Goal: Task Accomplishment & Management: Manage account settings

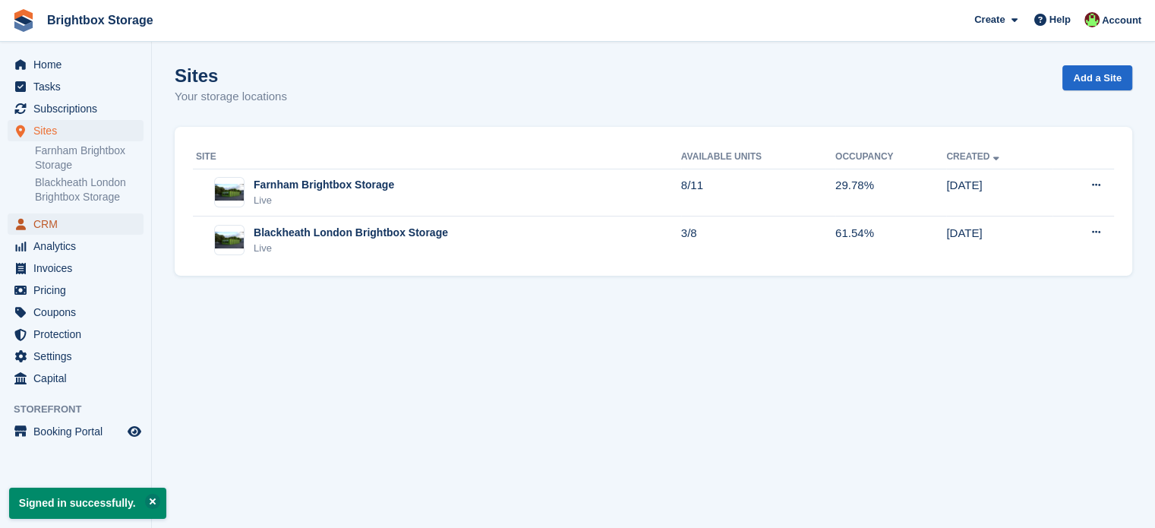
click at [53, 227] on span "CRM" at bounding box center [78, 223] width 91 height 21
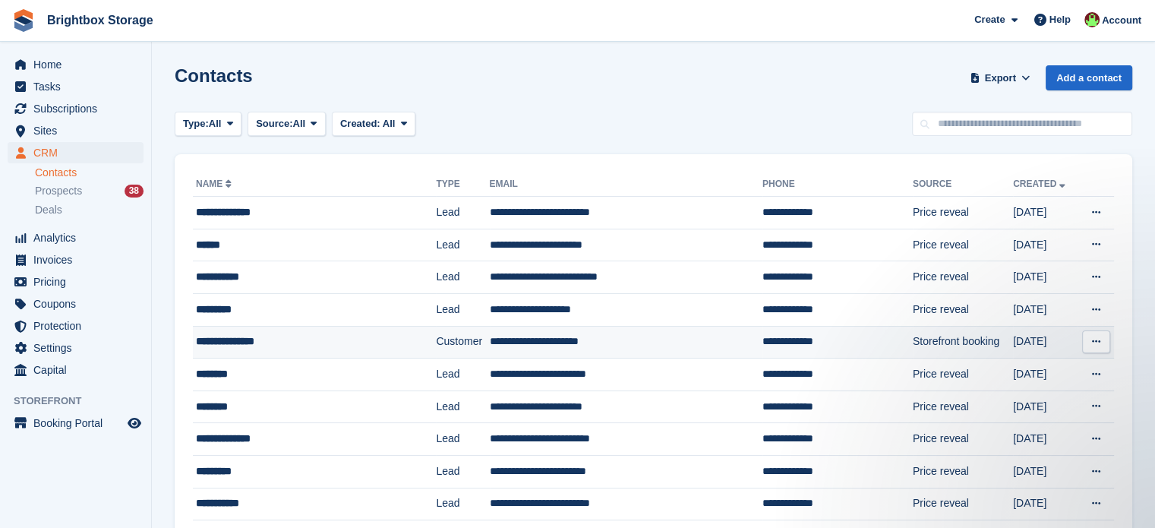
click at [325, 344] on div "**********" at bounding box center [299, 341] width 207 height 16
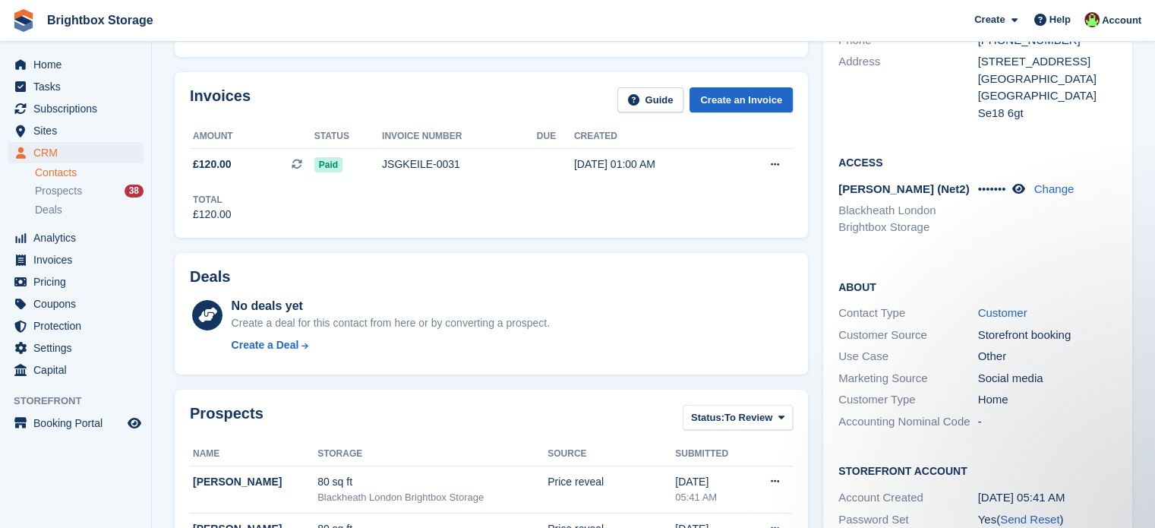
scroll to position [76, 0]
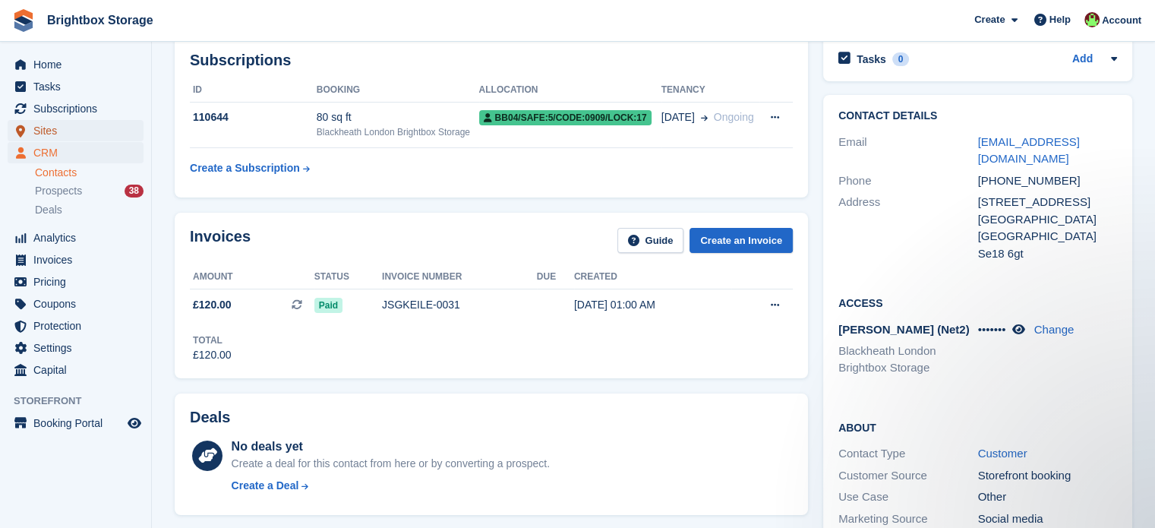
drag, startPoint x: 49, startPoint y: 131, endPoint x: 73, endPoint y: 126, distance: 24.9
click at [49, 131] on span "Sites" at bounding box center [78, 130] width 91 height 21
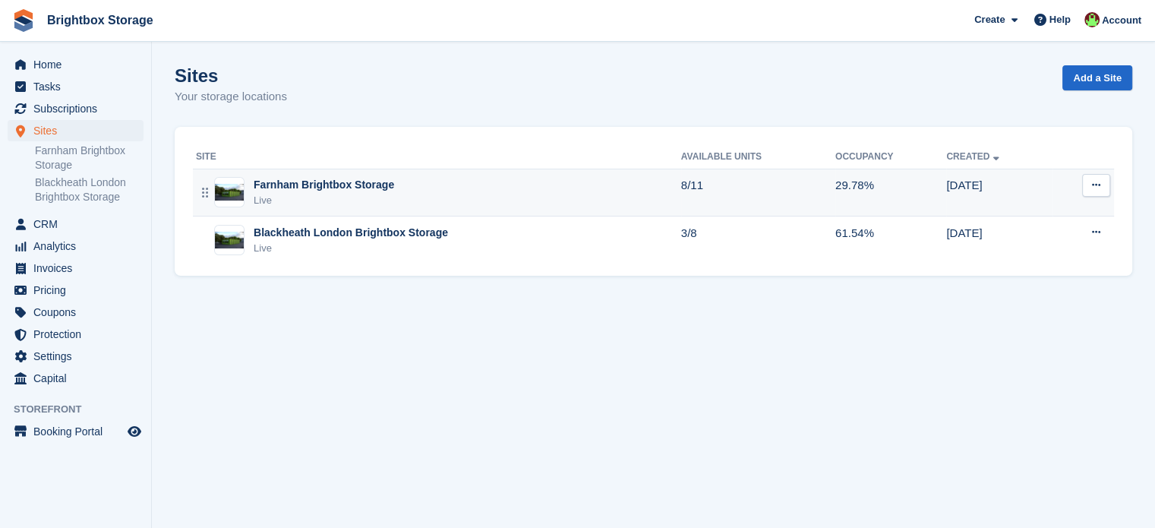
click at [387, 191] on div "Farnham Brightbox Storage Live" at bounding box center [438, 192] width 485 height 31
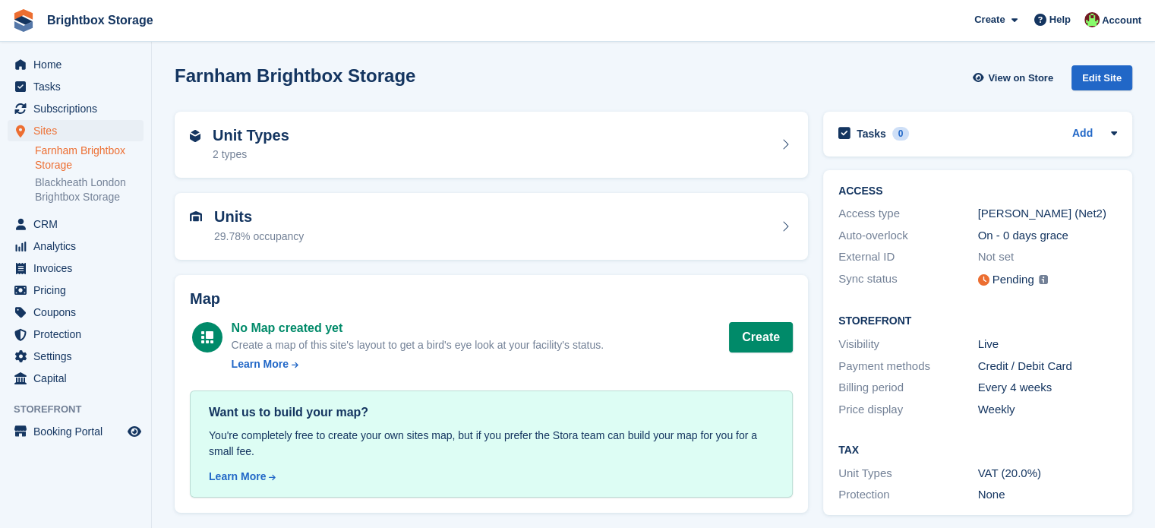
scroll to position [6, 0]
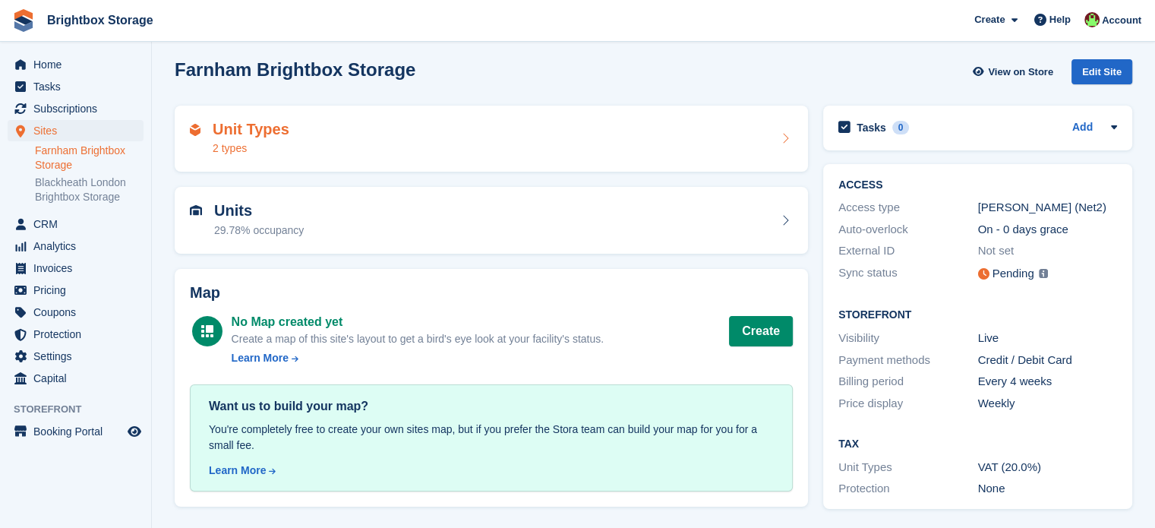
click at [374, 134] on div "Unit Types 2 types" at bounding box center [491, 139] width 603 height 36
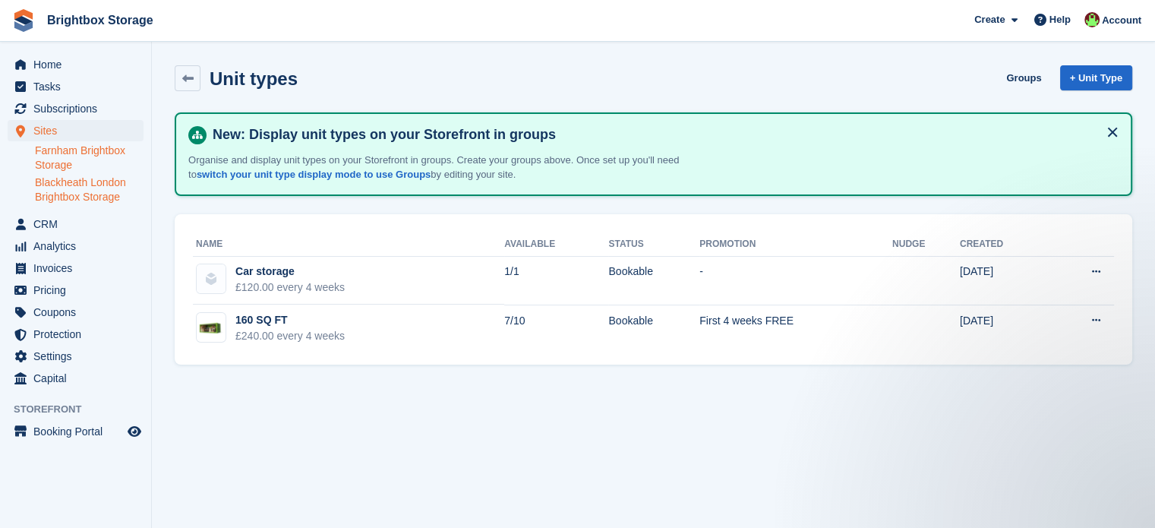
click at [68, 193] on link "Blackheath London Brightbox Storage" at bounding box center [89, 189] width 109 height 29
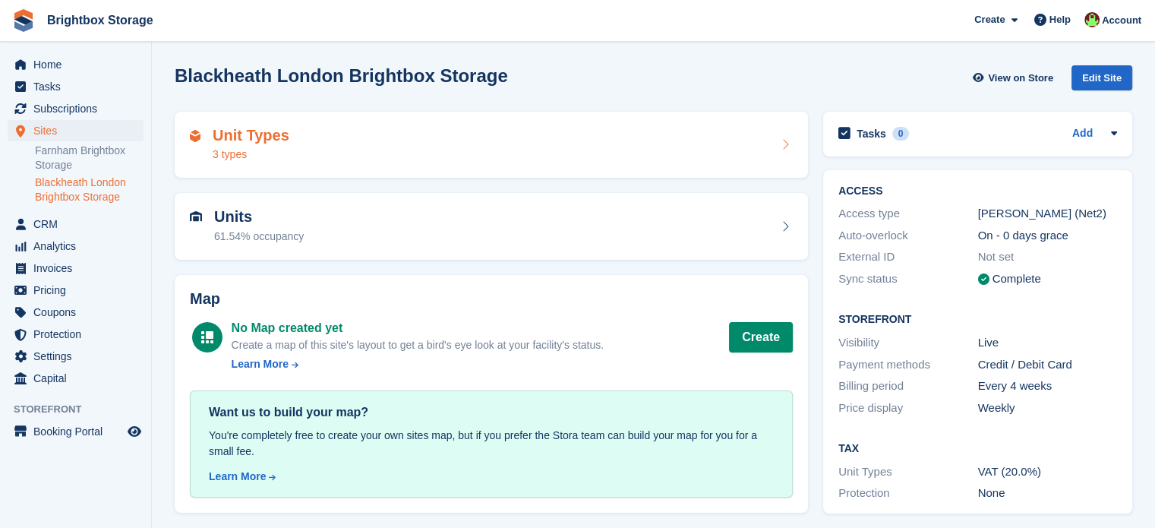
click at [330, 134] on div "Unit Types 3 types" at bounding box center [491, 145] width 603 height 36
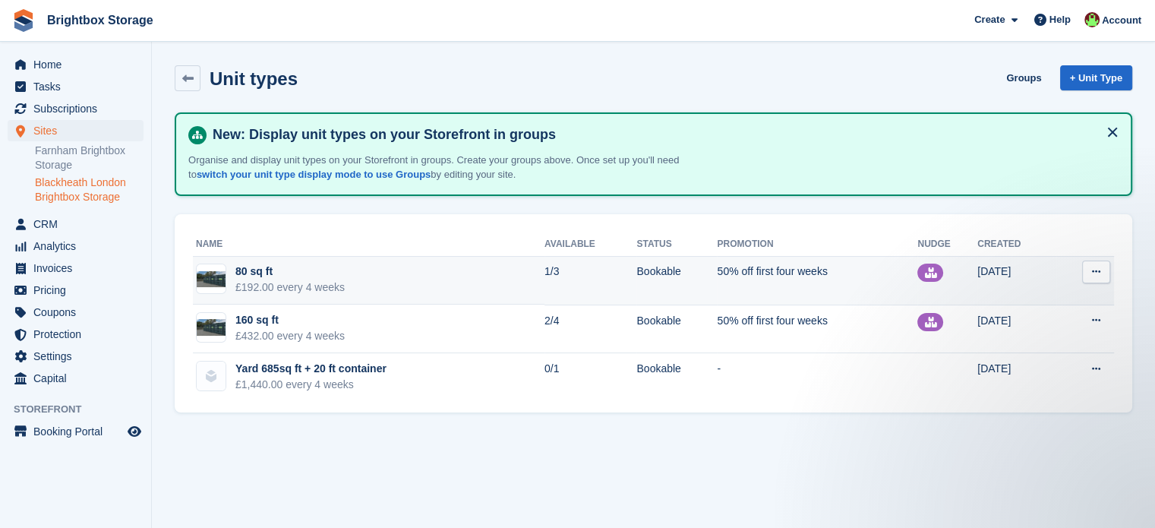
click at [412, 271] on td "80 sq ft £192.00 every 4 weeks" at bounding box center [369, 281] width 352 height 49
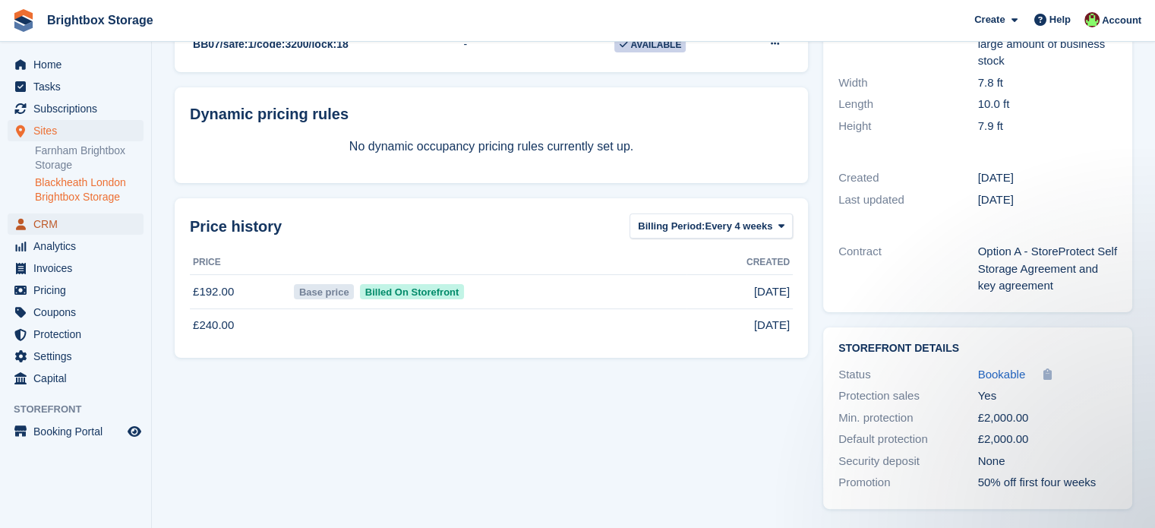
click at [55, 226] on span "CRM" at bounding box center [78, 223] width 91 height 21
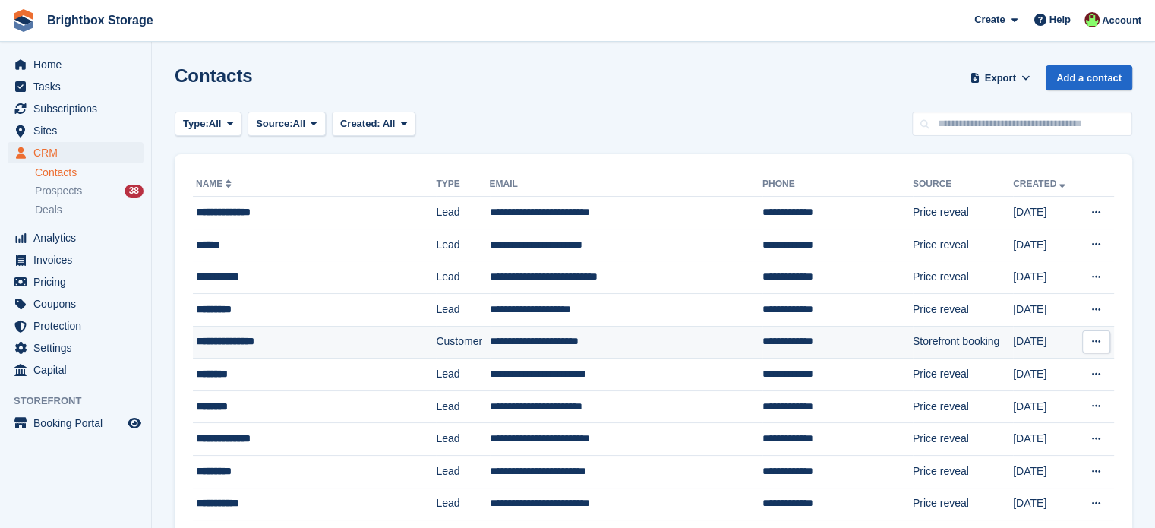
click at [352, 345] on div "**********" at bounding box center [299, 341] width 207 height 16
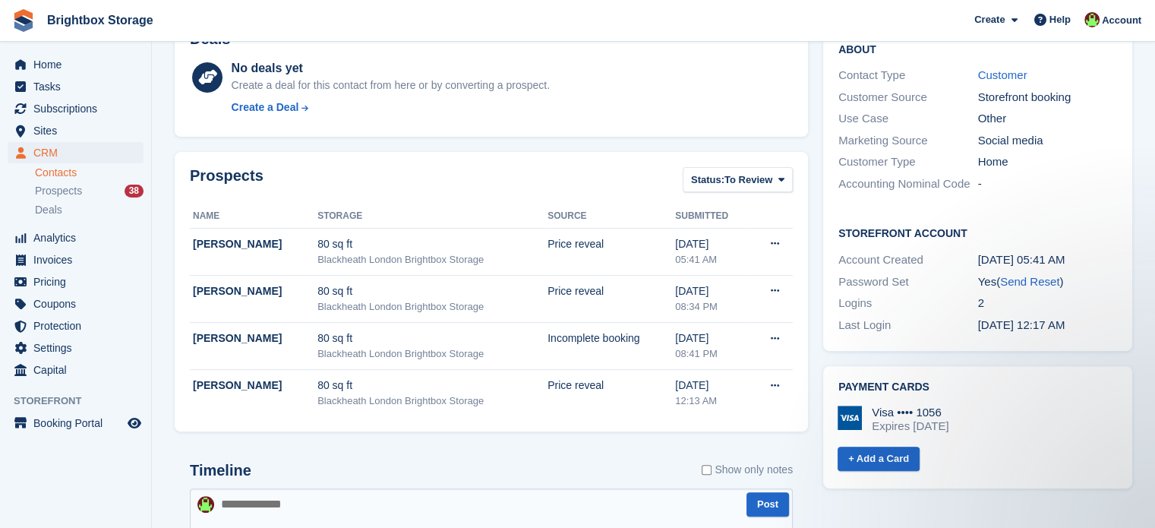
scroll to position [152, 0]
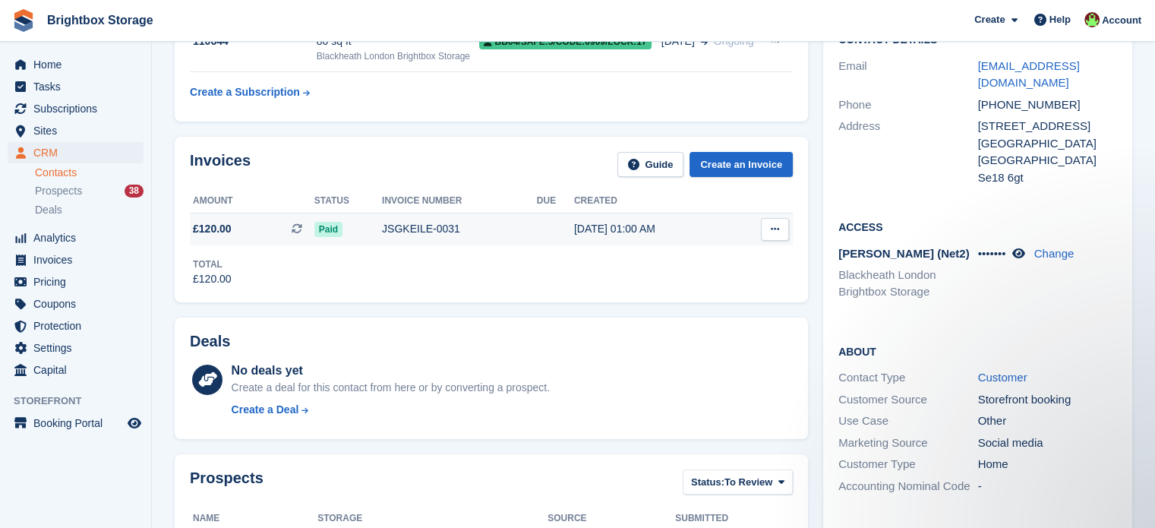
click at [769, 232] on button at bounding box center [775, 229] width 28 height 23
click at [723, 255] on p "Download PDF" at bounding box center [716, 259] width 132 height 20
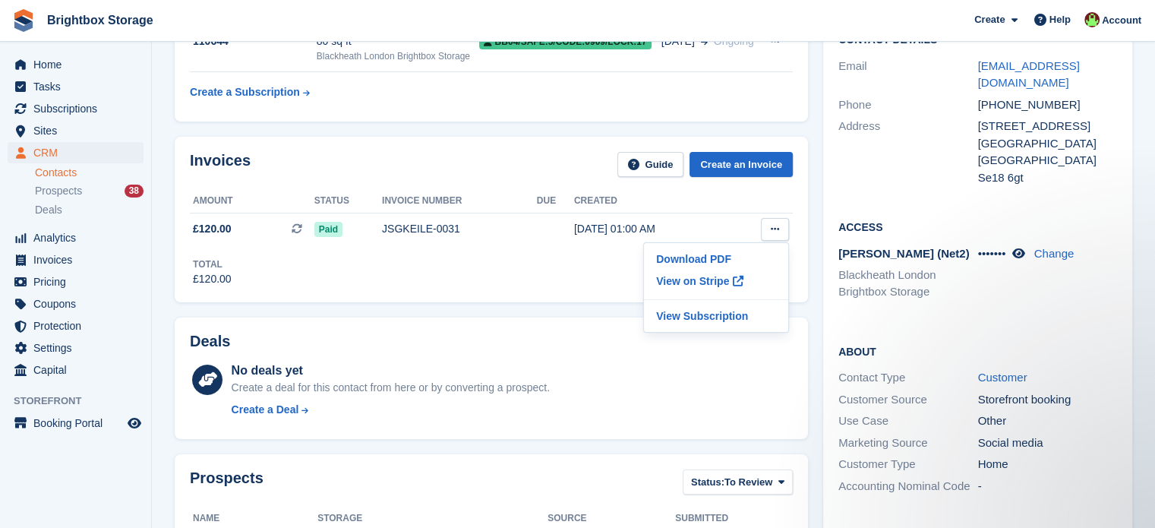
click at [538, 288] on div "Invoices Guide Create an Invoice Amount Status Invoice number Due Created £120.…" at bounding box center [491, 219] width 633 height 165
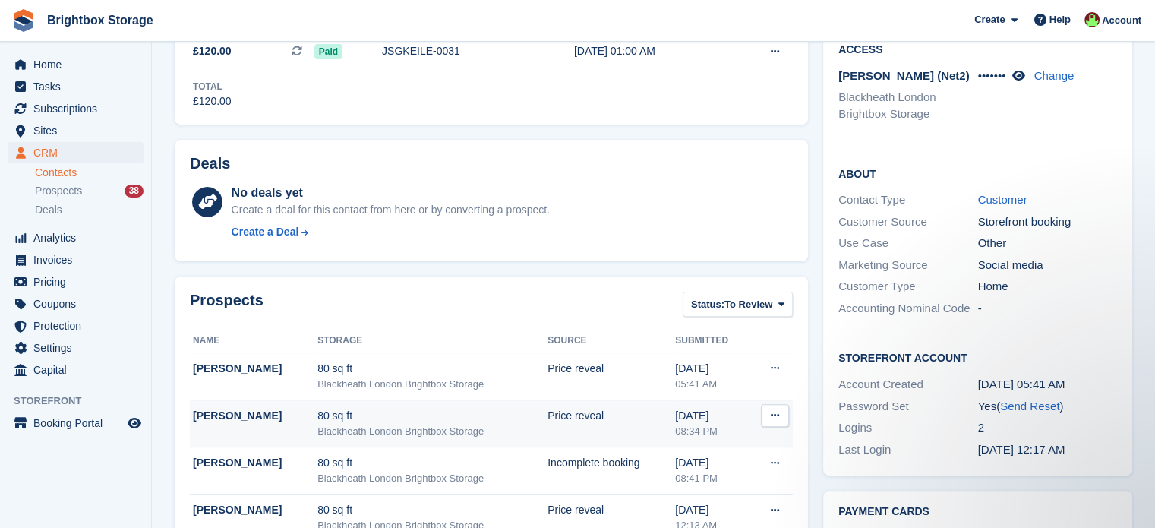
scroll to position [456, 0]
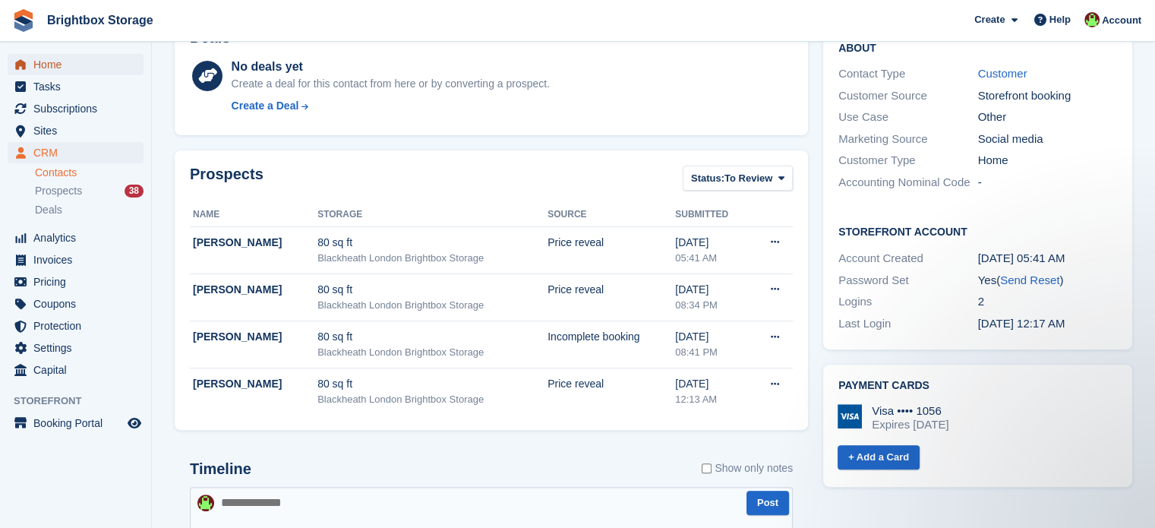
click at [58, 65] on span "Home" at bounding box center [78, 64] width 91 height 21
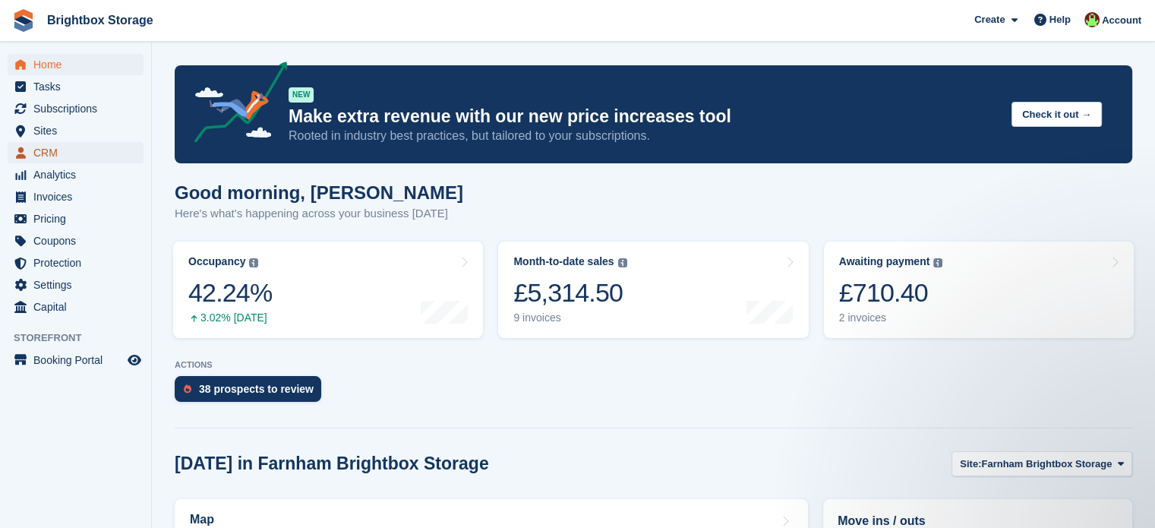
click at [61, 148] on span "CRM" at bounding box center [78, 152] width 91 height 21
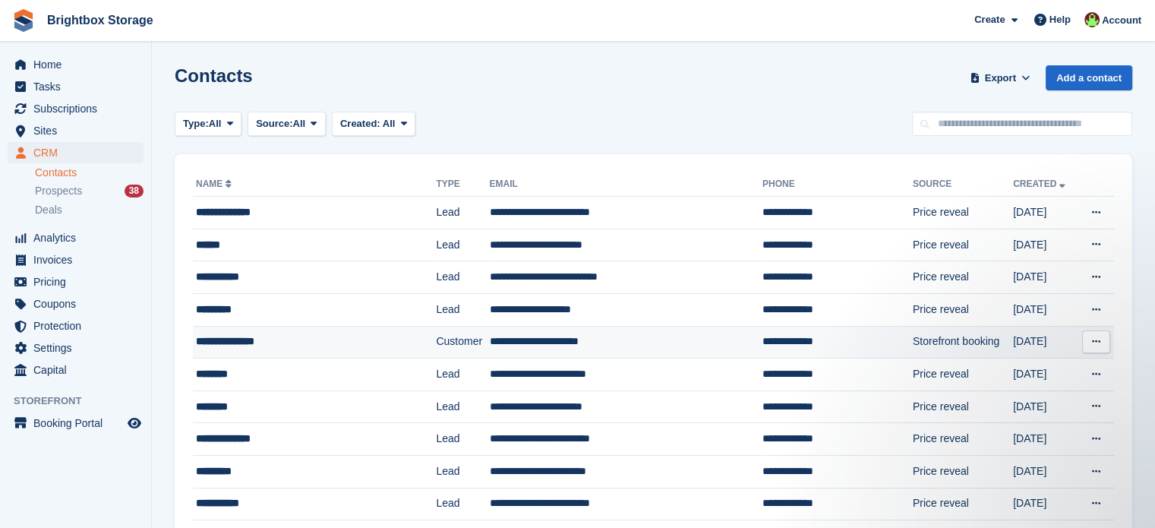
click at [401, 342] on div "**********" at bounding box center [299, 341] width 207 height 16
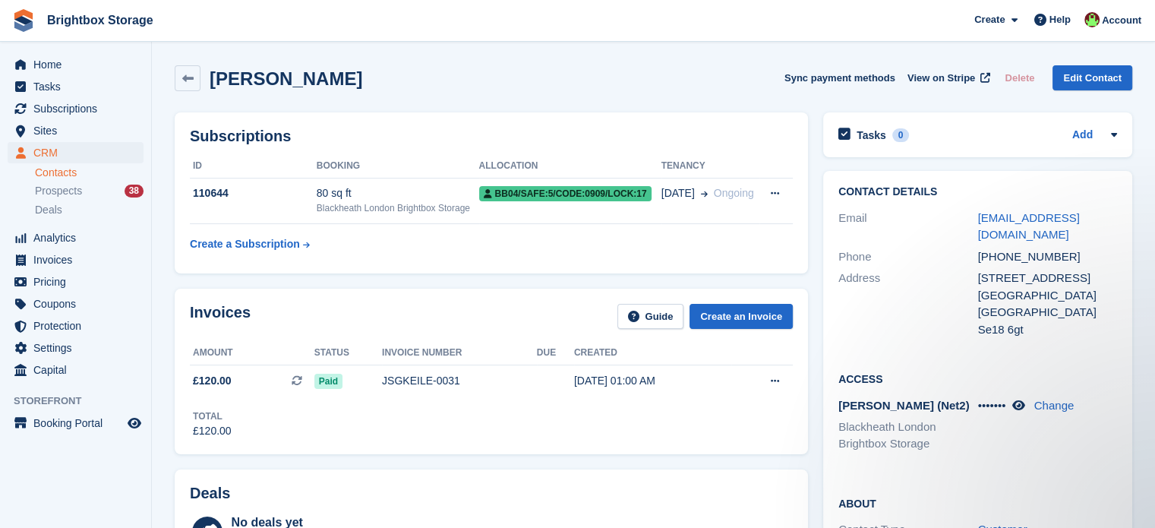
scroll to position [76, 0]
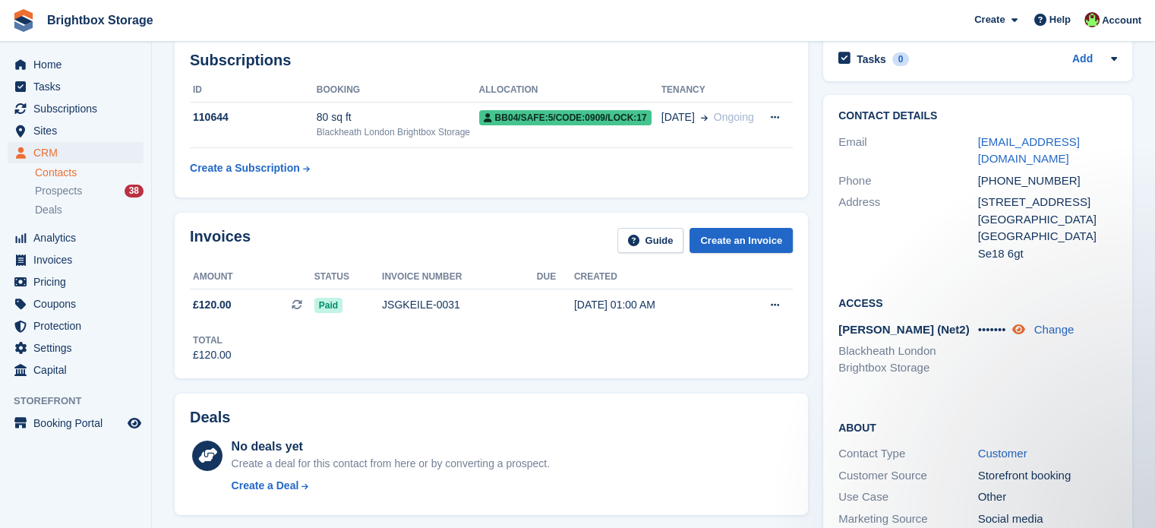
click at [1022, 330] on icon at bounding box center [1018, 329] width 13 height 11
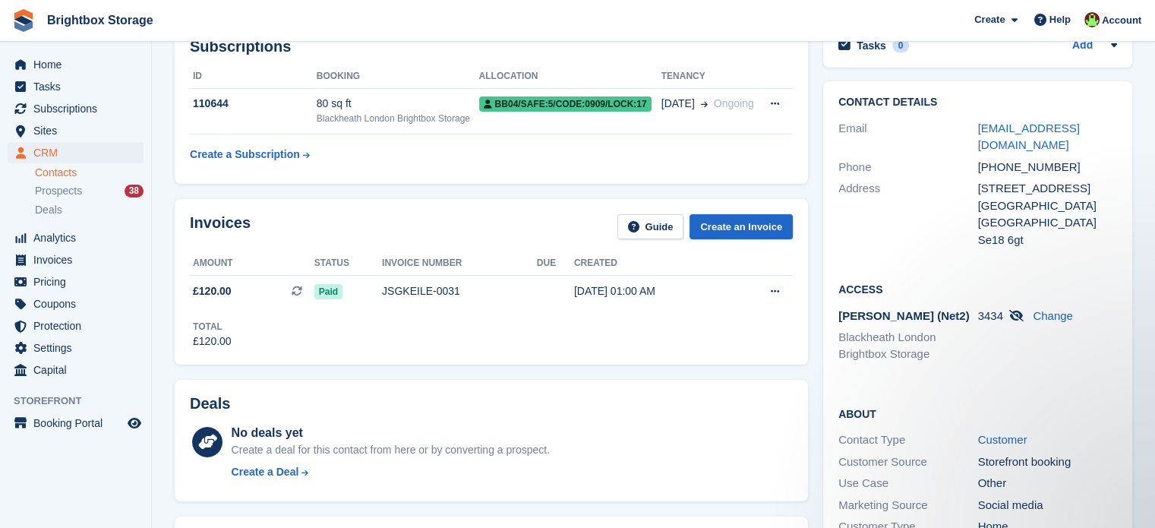
scroll to position [0, 0]
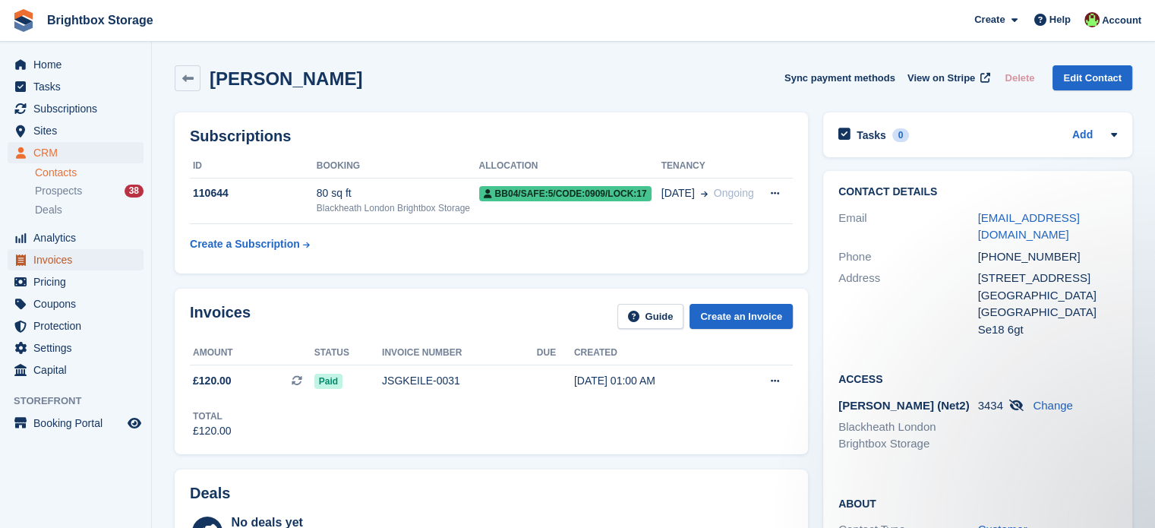
click at [65, 259] on span "Invoices" at bounding box center [78, 259] width 91 height 21
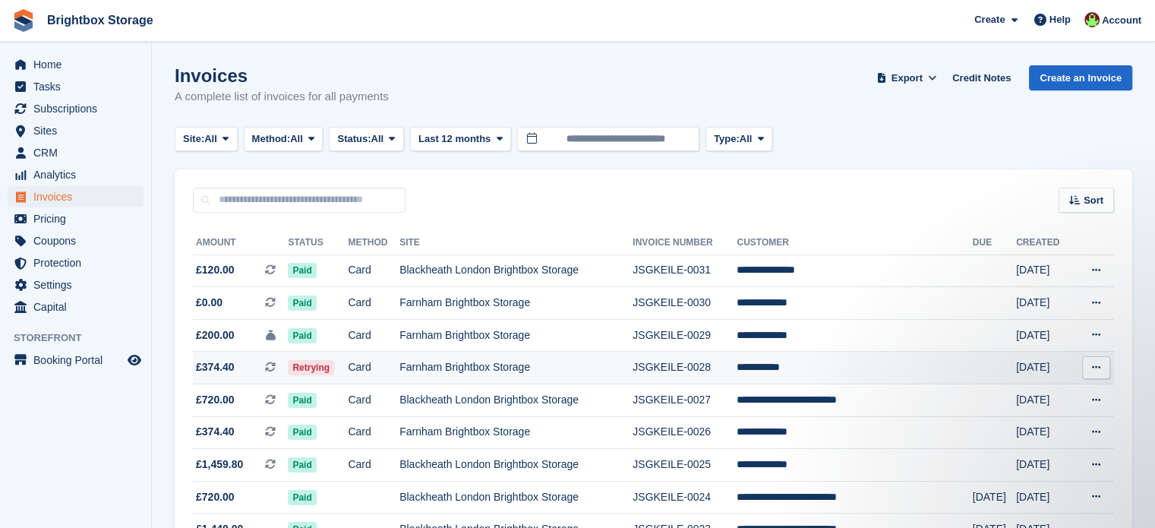
click at [504, 374] on td "Farnham Brightbox Storage" at bounding box center [515, 368] width 233 height 33
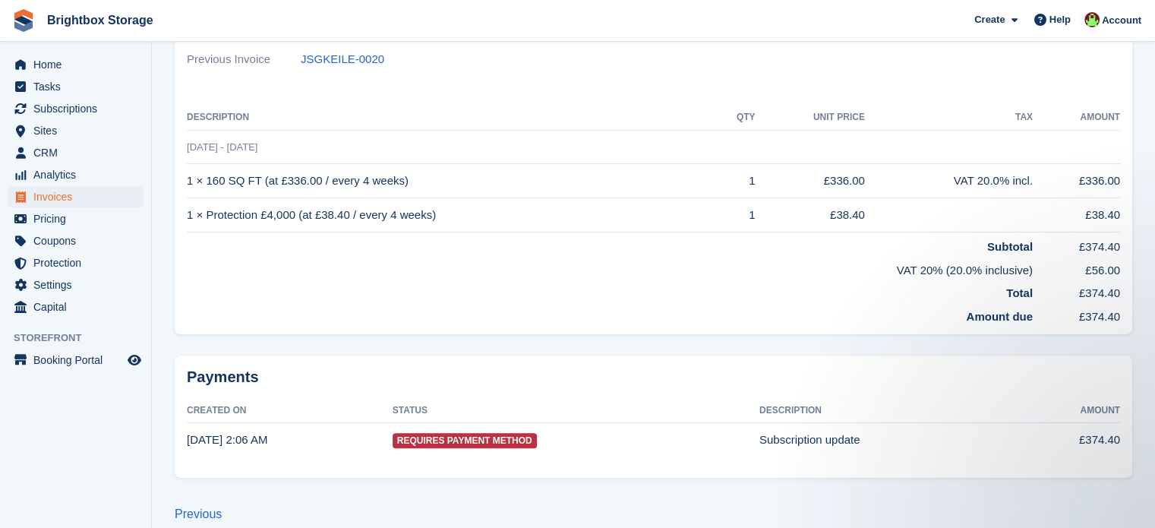
scroll to position [386, 0]
click at [51, 198] on span "Invoices" at bounding box center [78, 196] width 91 height 21
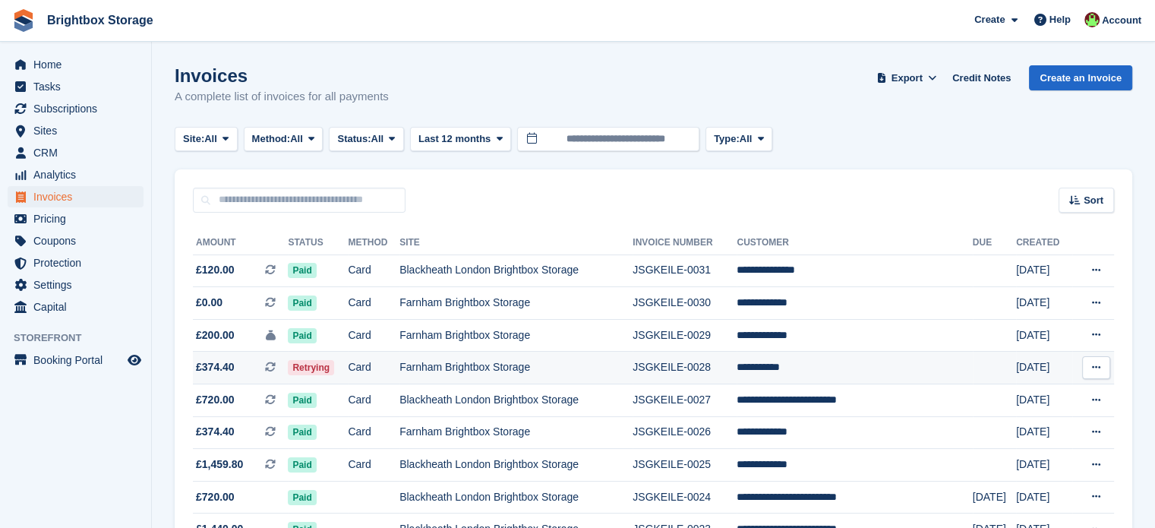
drag, startPoint x: 483, startPoint y: 370, endPoint x: 451, endPoint y: 358, distance: 34.1
click at [448, 354] on td "Farnham Brightbox Storage" at bounding box center [515, 368] width 233 height 33
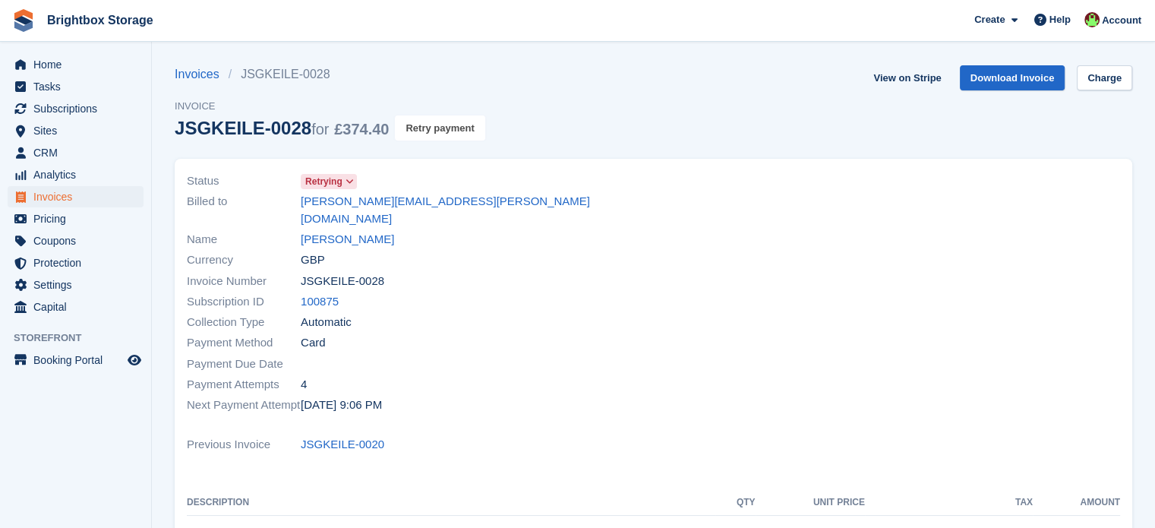
click at [447, 127] on button "Retry payment" at bounding box center [440, 127] width 90 height 25
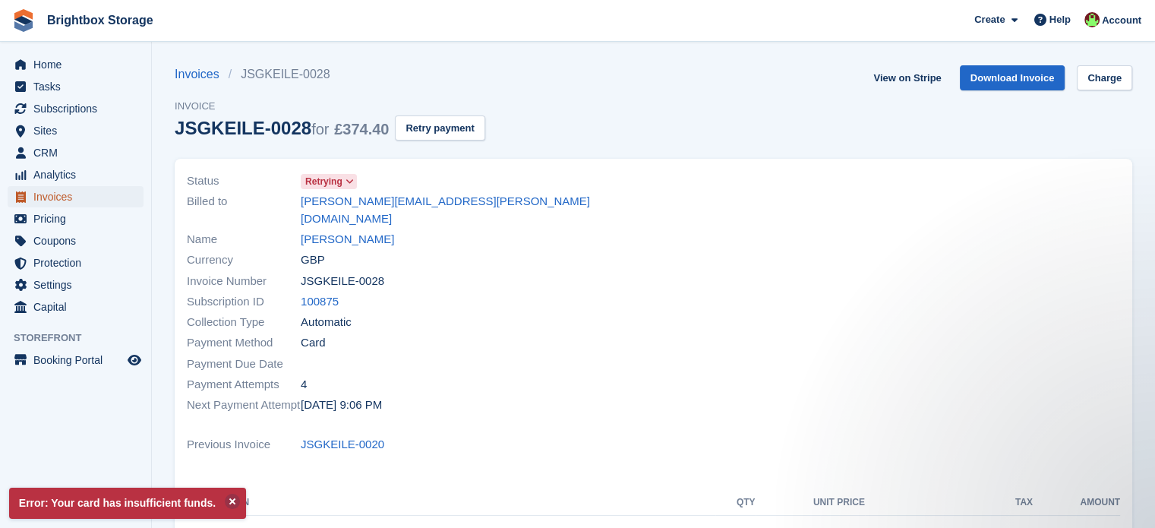
click at [68, 194] on span "Invoices" at bounding box center [78, 196] width 91 height 21
